Goal: Information Seeking & Learning: Learn about a topic

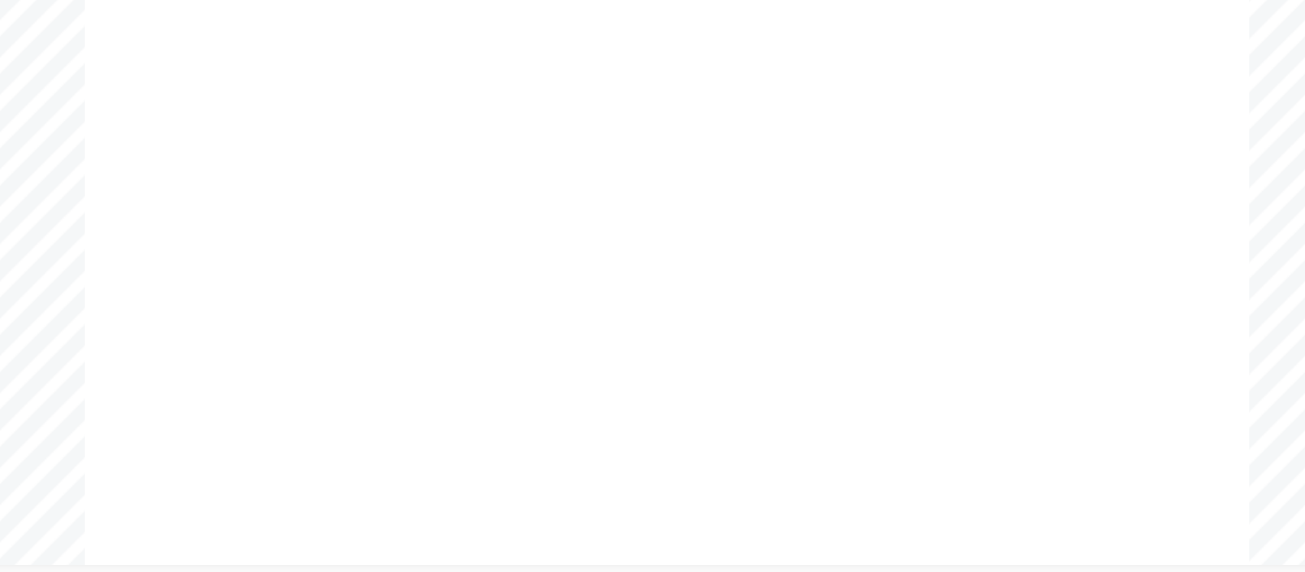
radio input "true"
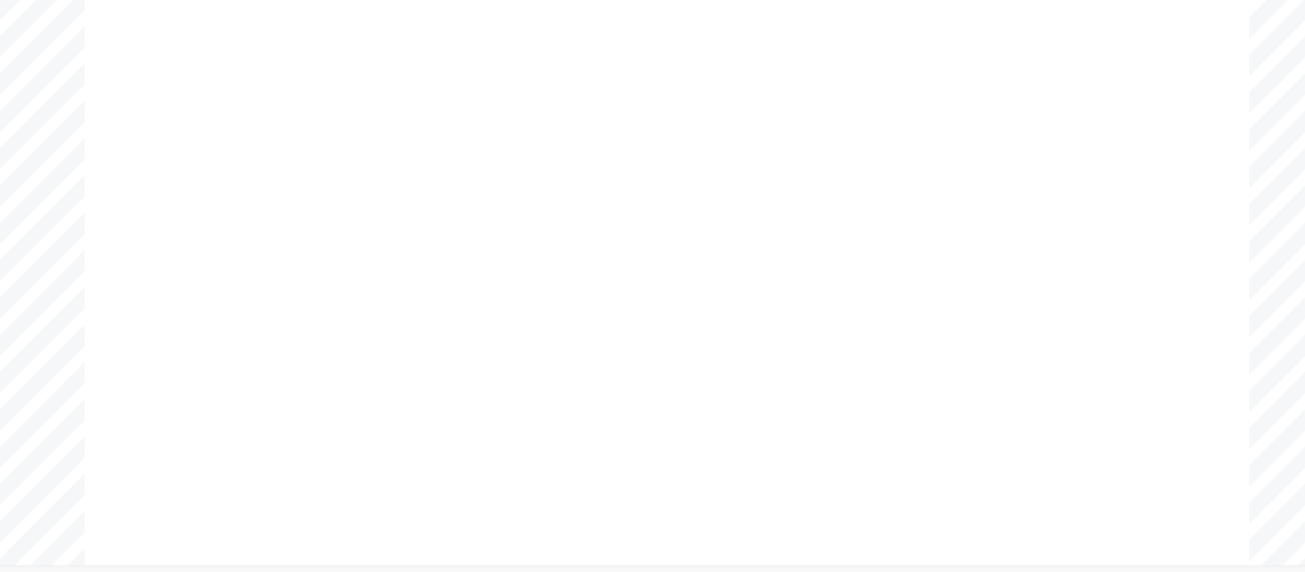
radio input "false"
radio input "true"
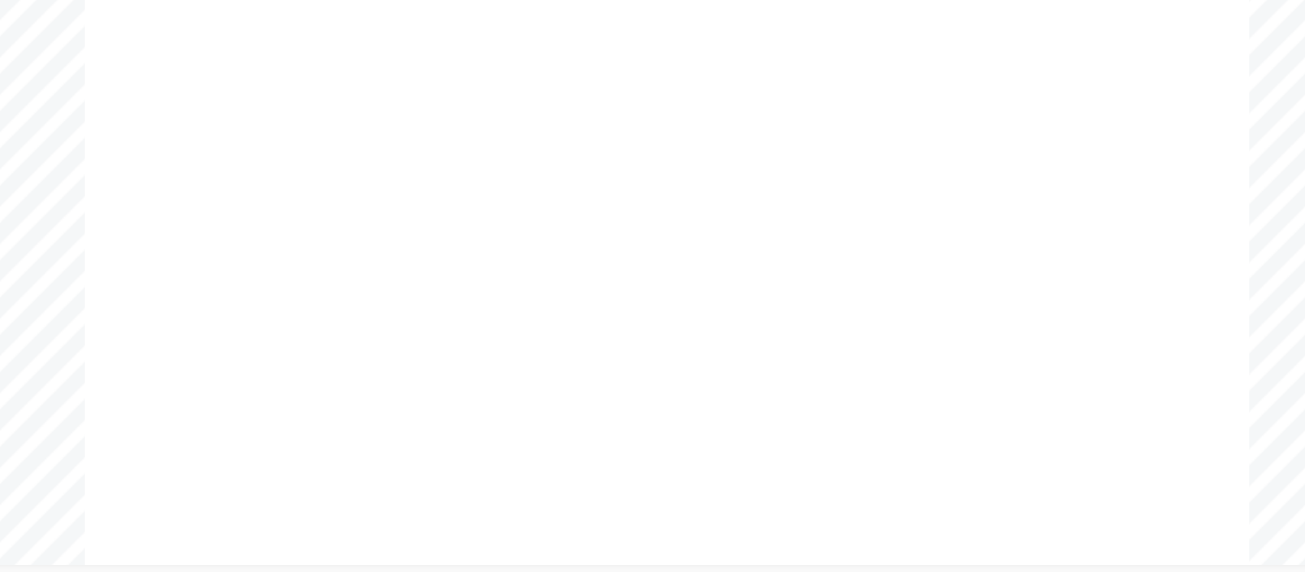
radio input "true"
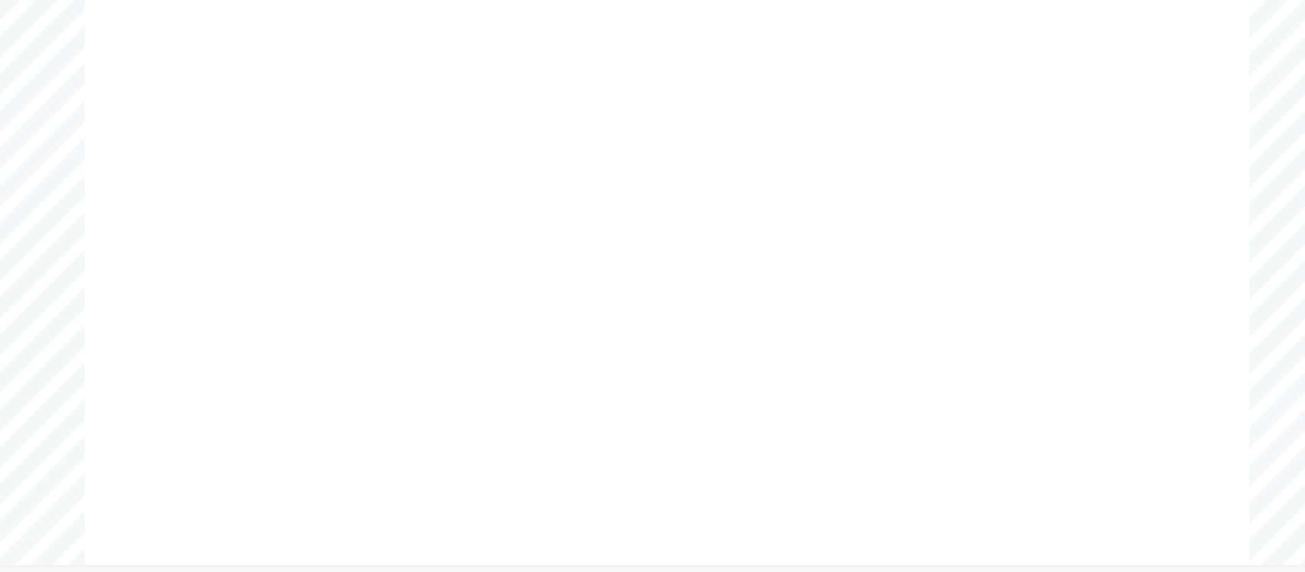
radio input "true"
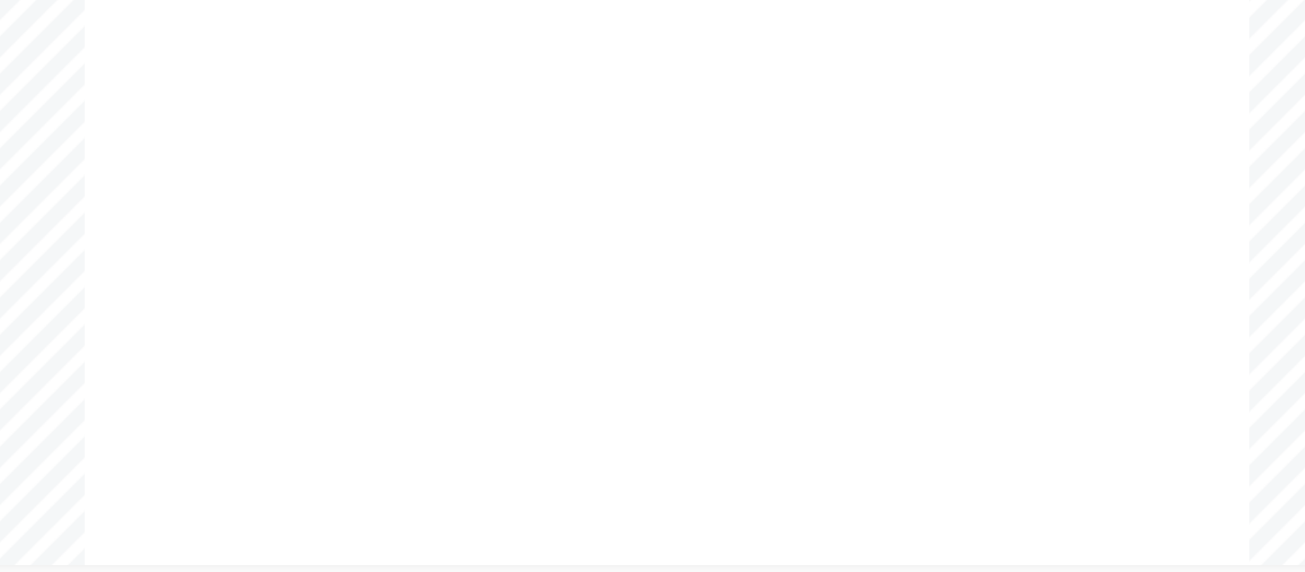
radio input "true"
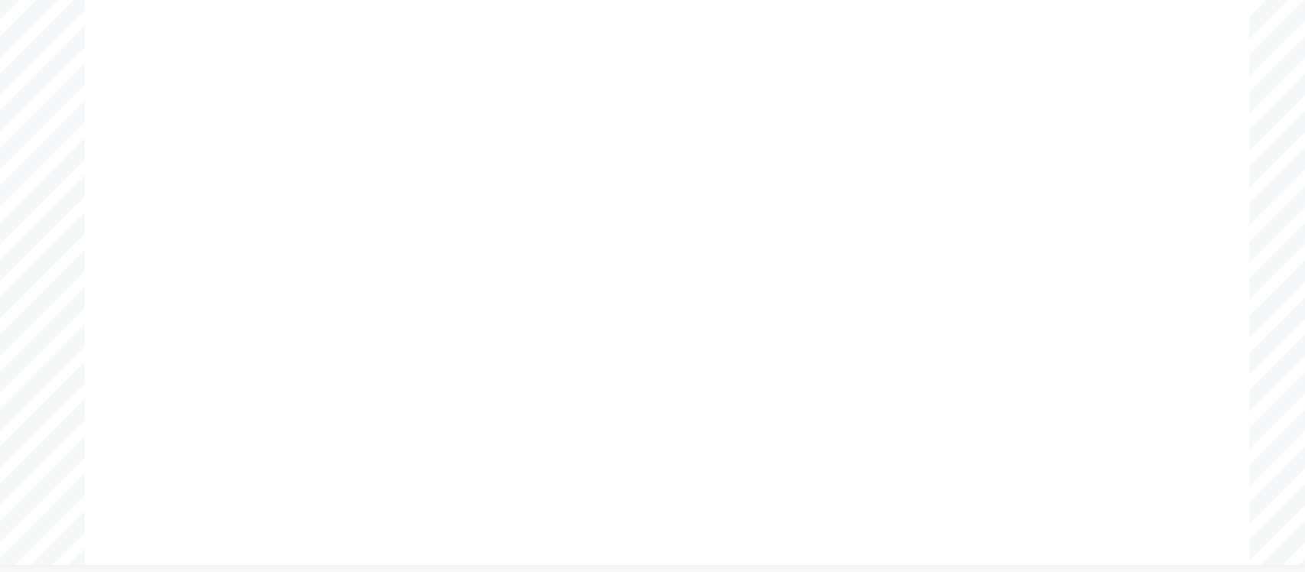
radio input "true"
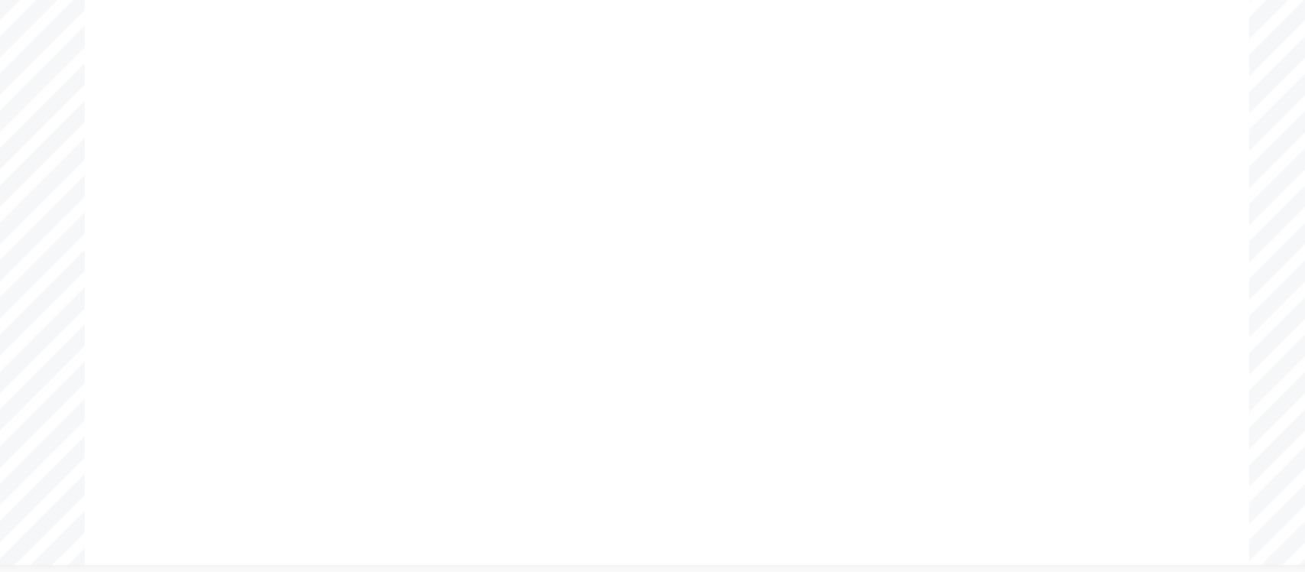
radio input "true"
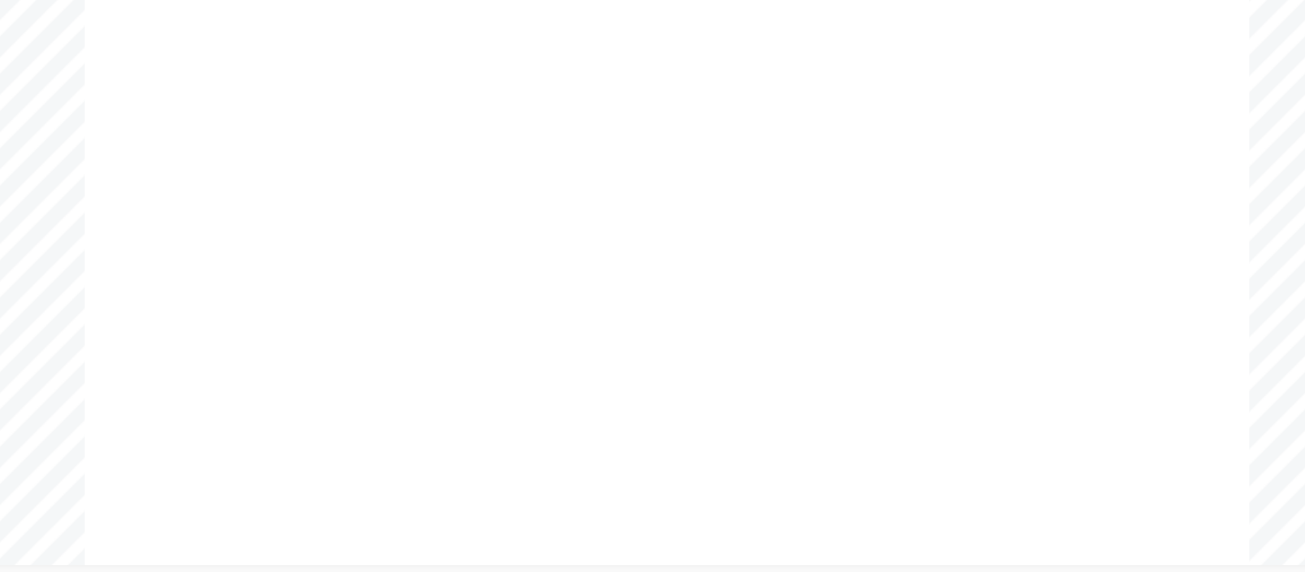
radio input "true"
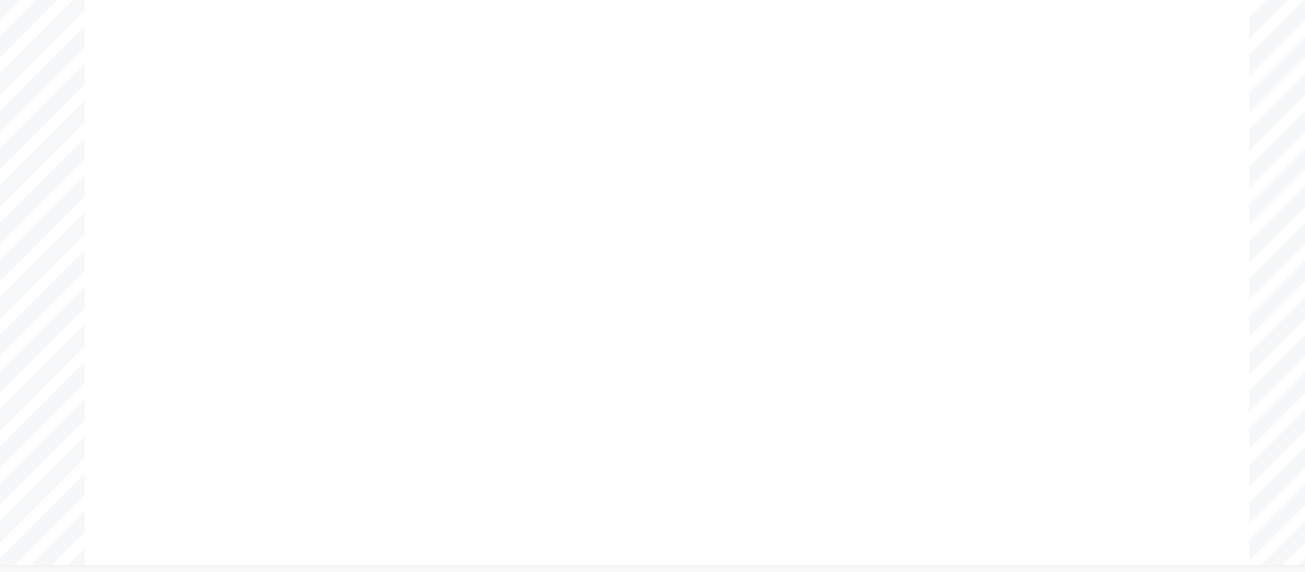
radio input "true"
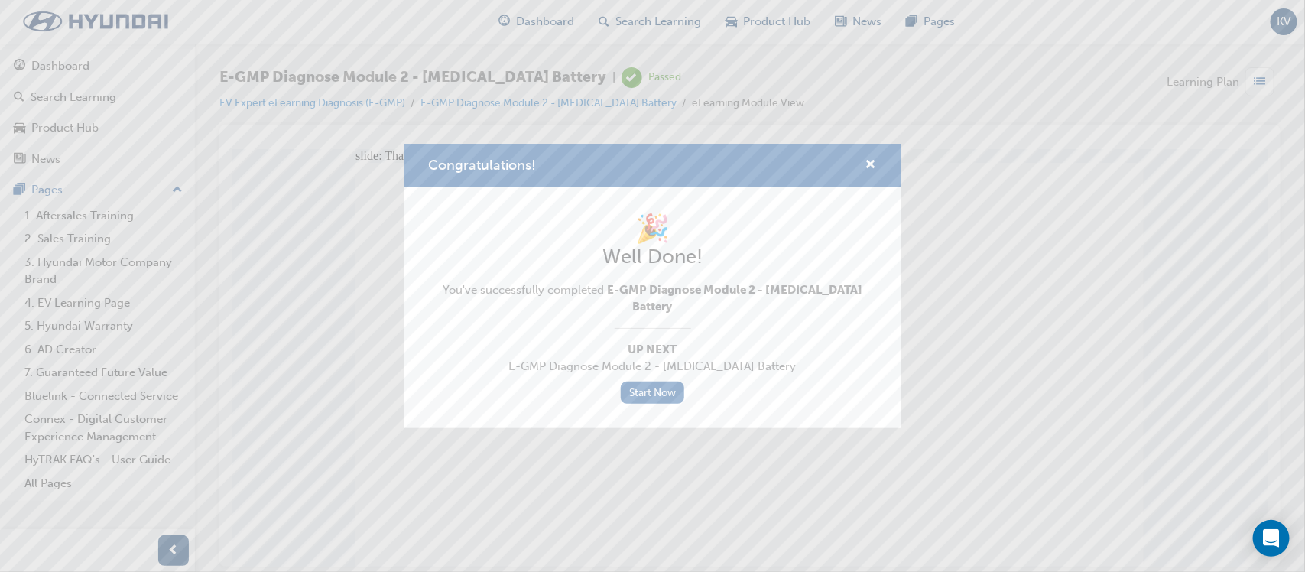
click at [53, 66] on div "Congratulations! 🎉 Well Done! You've successfully completed E-GMP Diagnose Modu…" at bounding box center [652, 286] width 1305 height 572
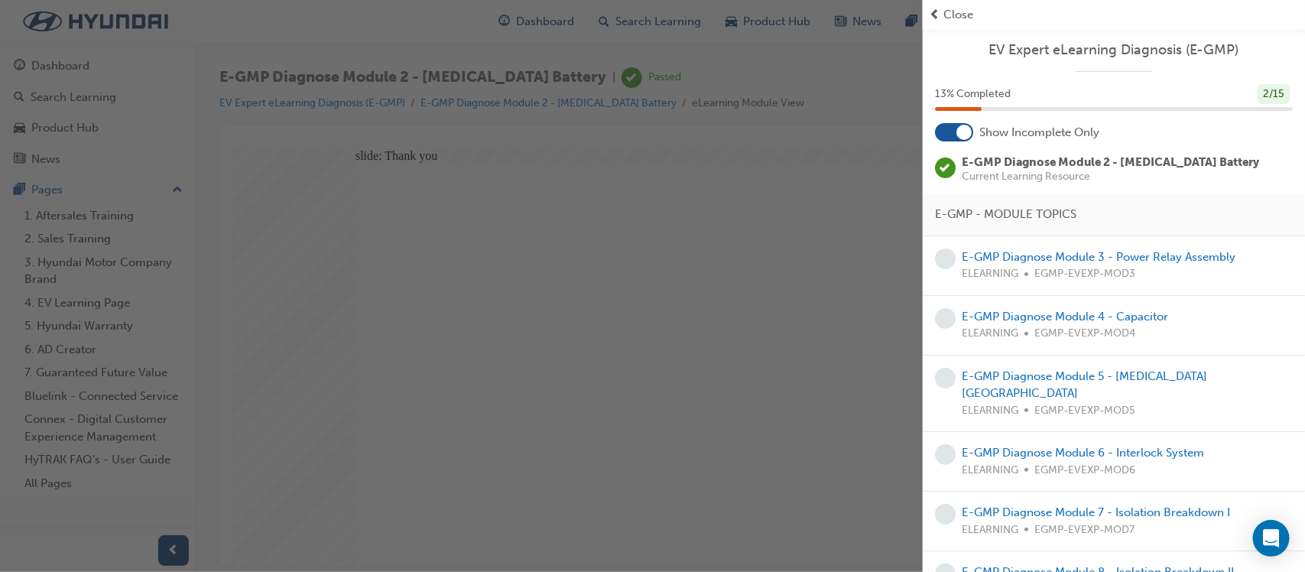
click at [960, 16] on span "Close" at bounding box center [958, 15] width 30 height 18
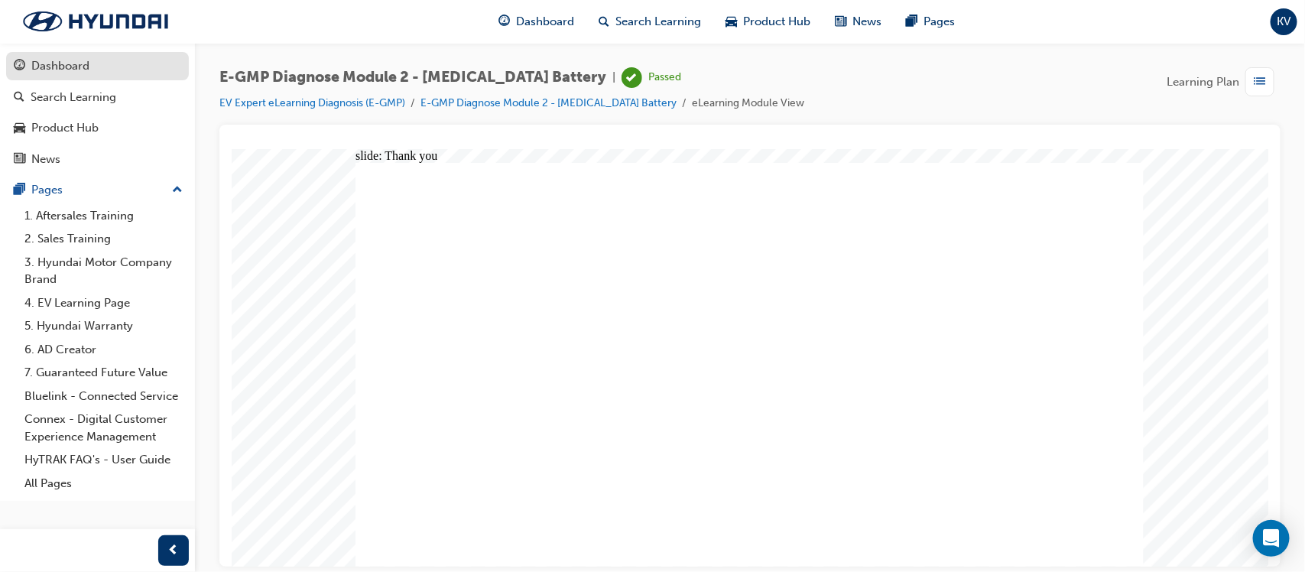
click at [86, 66] on div "Dashboard" at bounding box center [60, 66] width 58 height 18
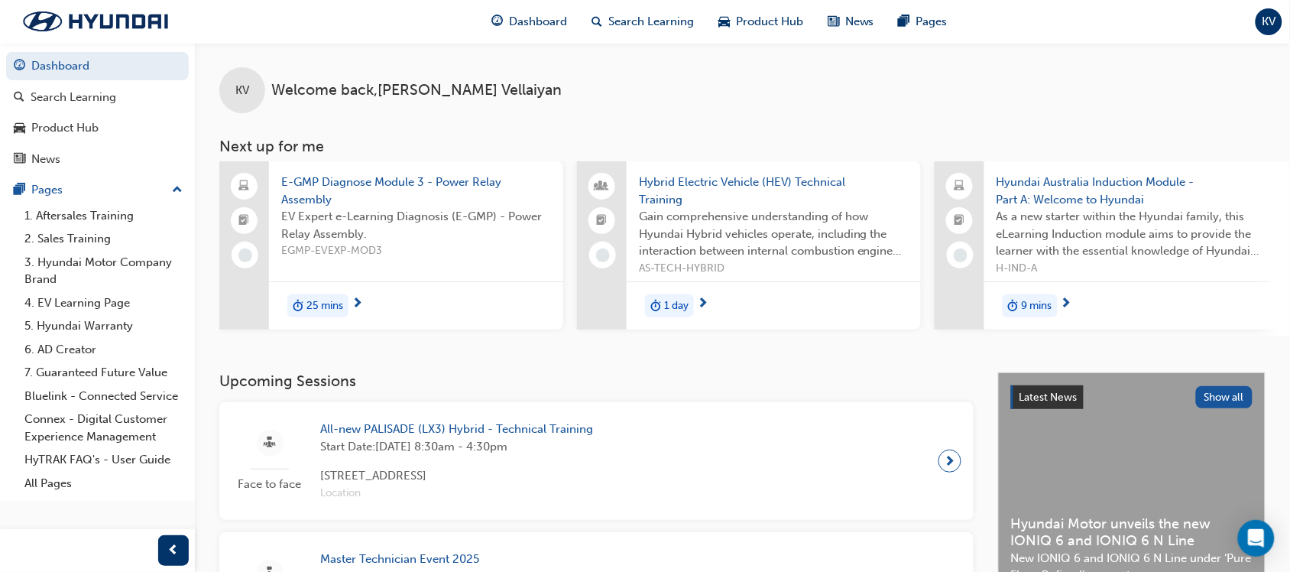
click at [1266, 19] on span "KV" at bounding box center [1270, 22] width 14 height 18
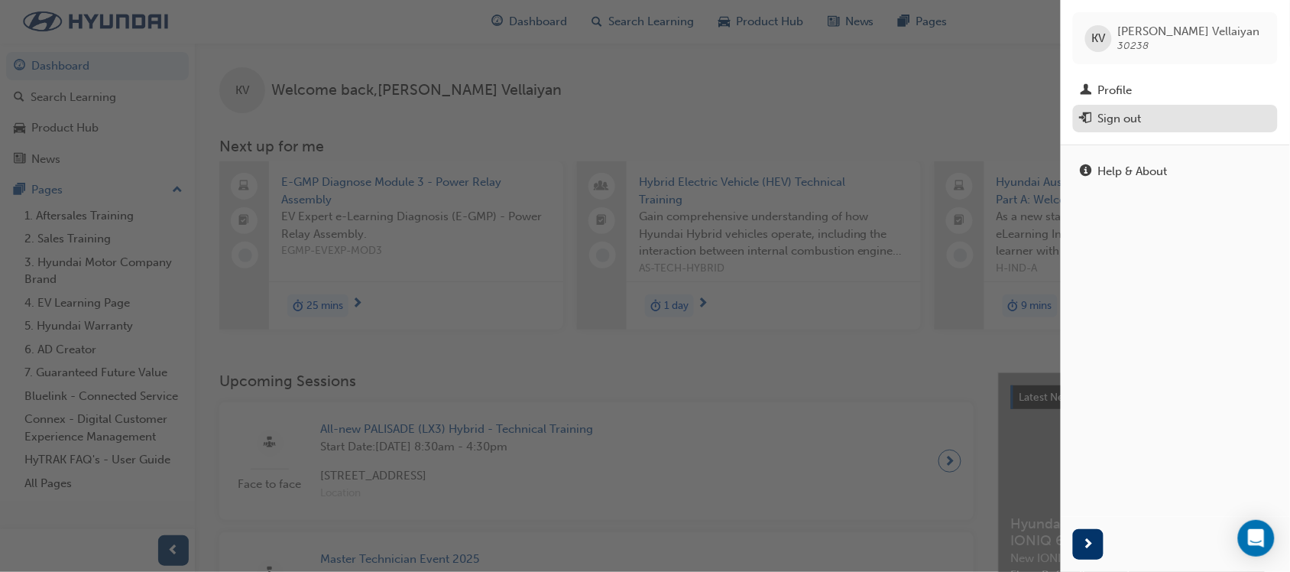
click at [1139, 116] on div "Sign out" at bounding box center [1120, 119] width 44 height 18
